Goal: Information Seeking & Learning: Learn about a topic

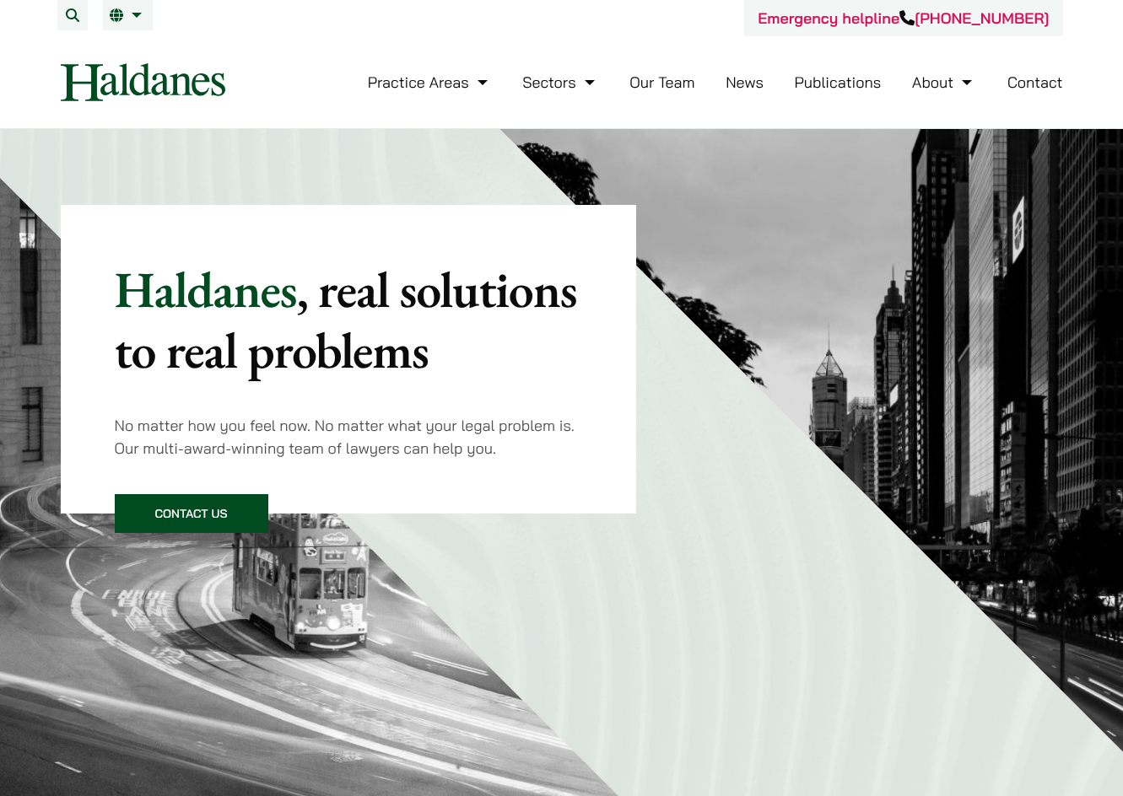
click at [654, 93] on li "Our Team" at bounding box center [661, 82] width 65 height 36
click at [656, 88] on link "Our Team" at bounding box center [661, 82] width 65 height 19
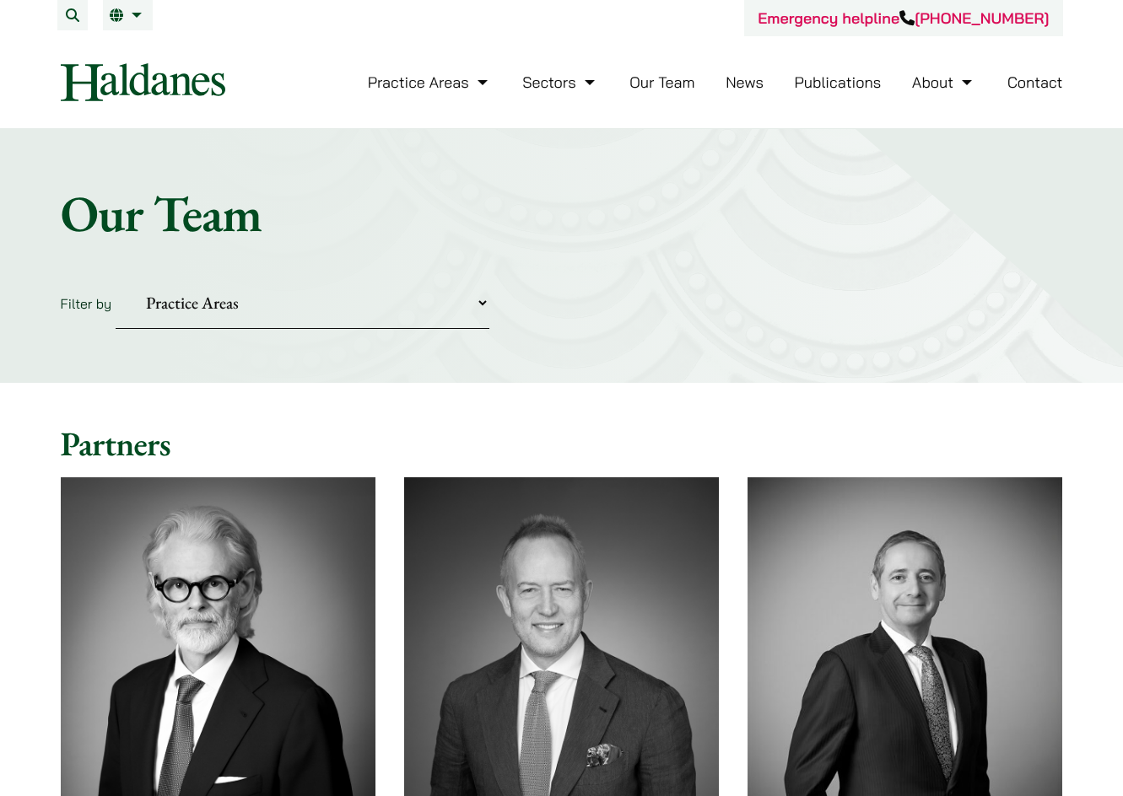
click at [739, 83] on link "News" at bounding box center [744, 82] width 38 height 19
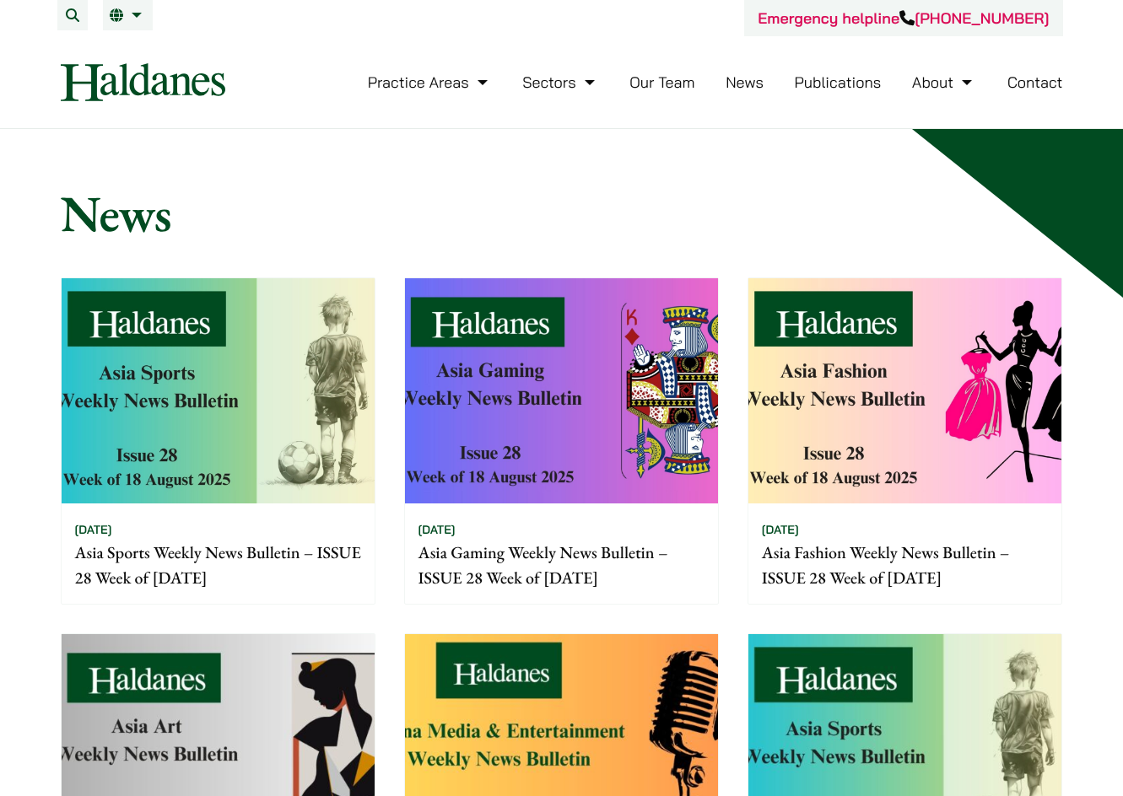
click at [957, 546] on p "Asia Fashion Weekly News Bulletin – ISSUE 28 Week of 18 August 2025" at bounding box center [905, 565] width 286 height 51
